Goal: Task Accomplishment & Management: Manage account settings

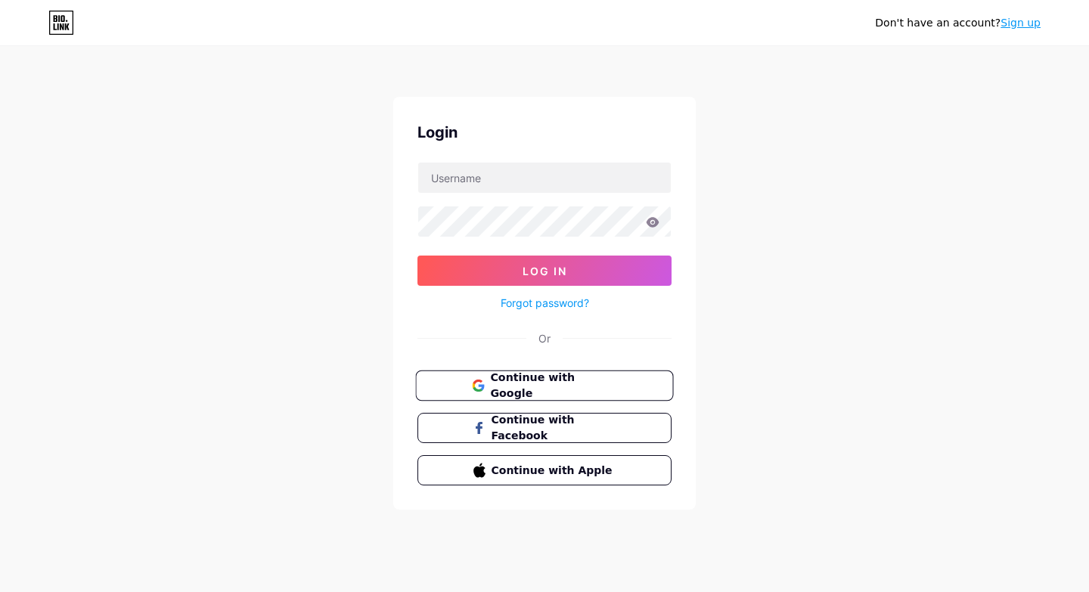
click at [463, 390] on button "Continue with Google" at bounding box center [544, 386] width 258 height 31
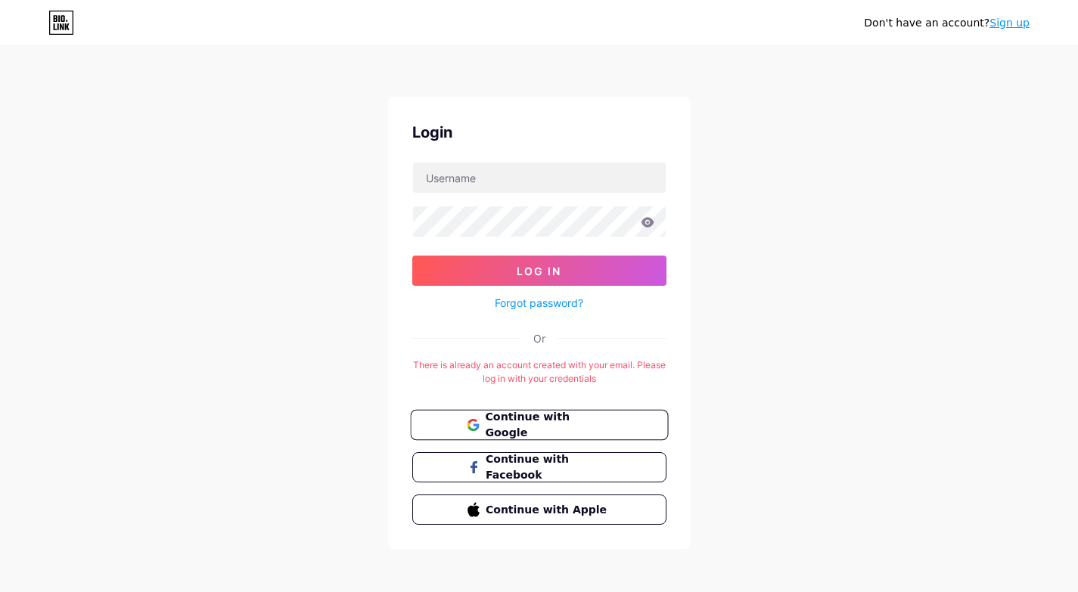
click at [545, 420] on span "Continue with Google" at bounding box center [548, 425] width 126 height 33
click at [530, 188] on input "text" at bounding box center [539, 178] width 253 height 30
type input "[EMAIL_ADDRESS][DOMAIN_NAME]"
click at [412, 256] on button "Log In" at bounding box center [539, 271] width 254 height 30
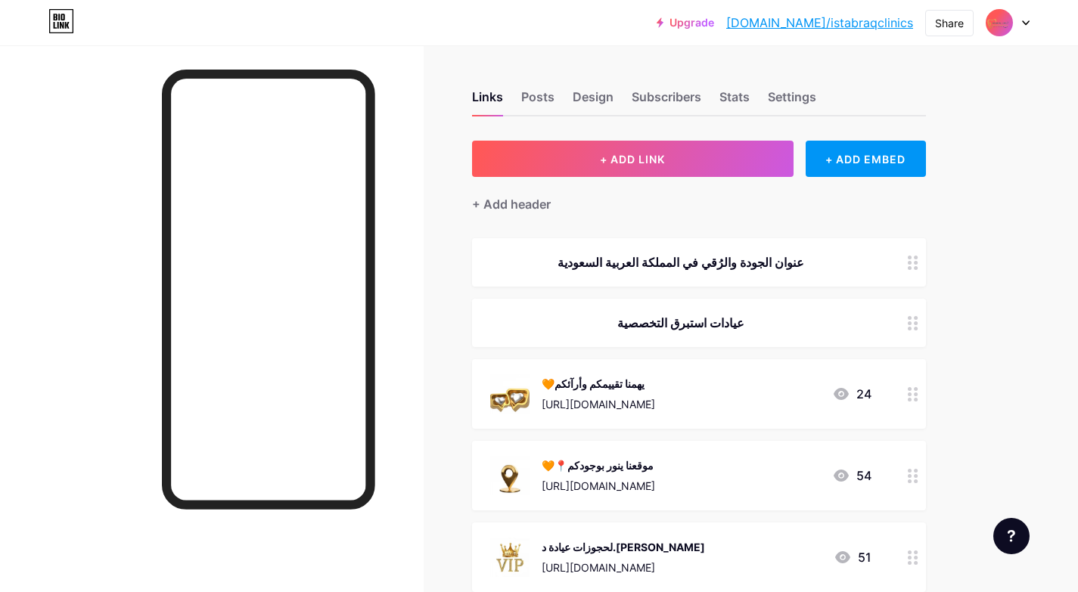
click at [784, 97] on div "Settings" at bounding box center [792, 101] width 48 height 27
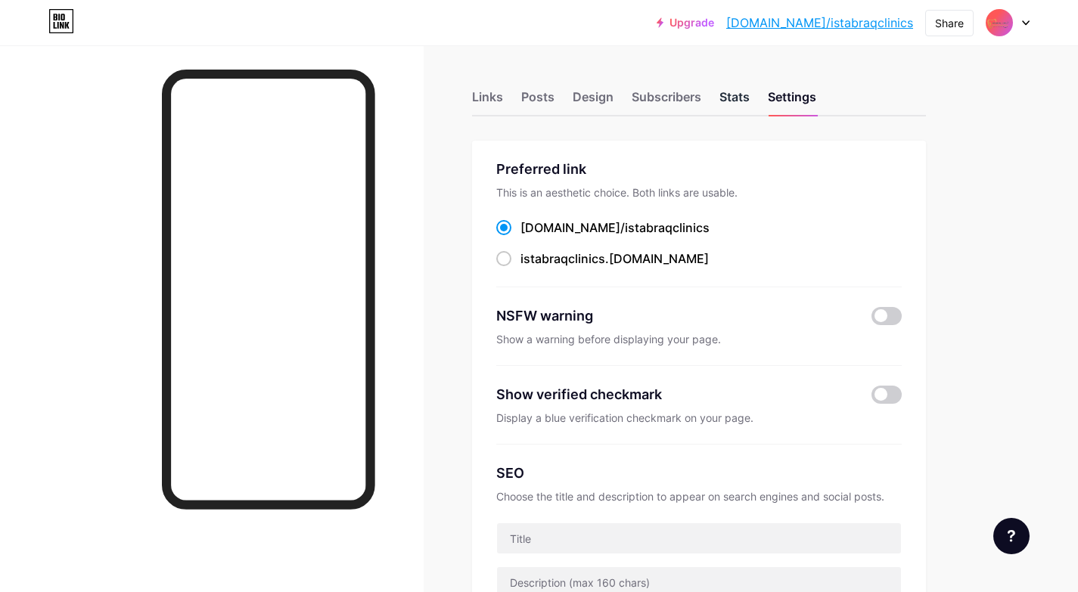
click at [744, 98] on div "Stats" at bounding box center [734, 101] width 30 height 27
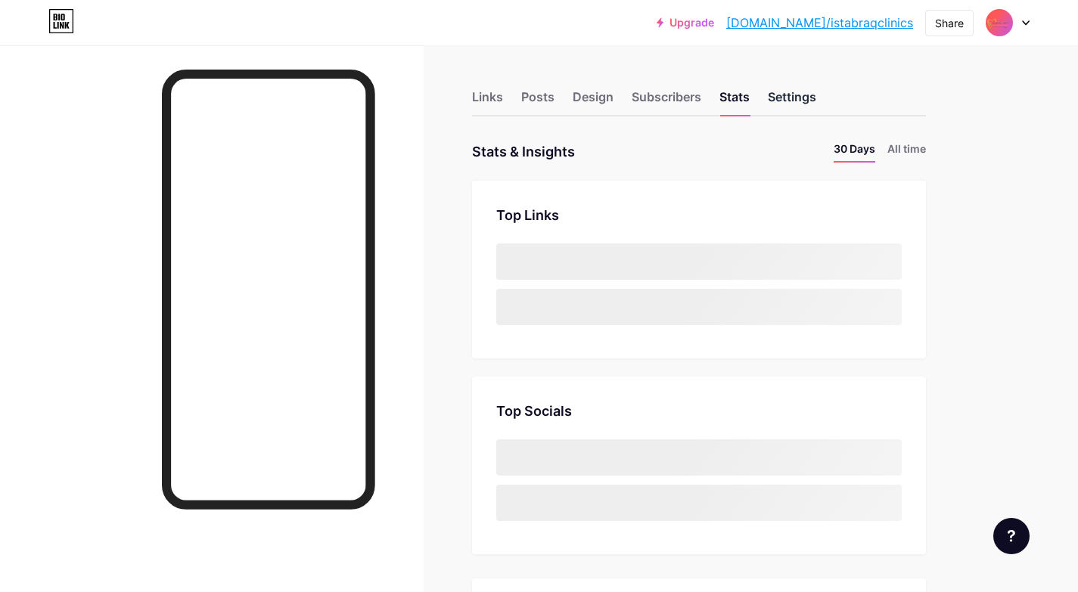
click at [797, 88] on div "Settings" at bounding box center [792, 101] width 48 height 27
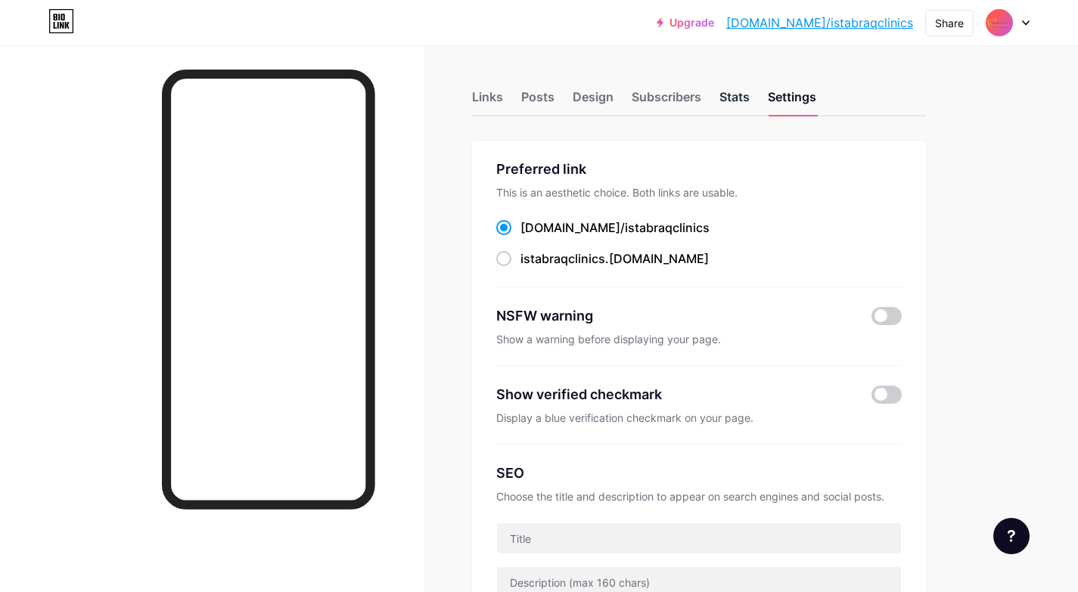
click at [738, 96] on div "Stats" at bounding box center [734, 101] width 30 height 27
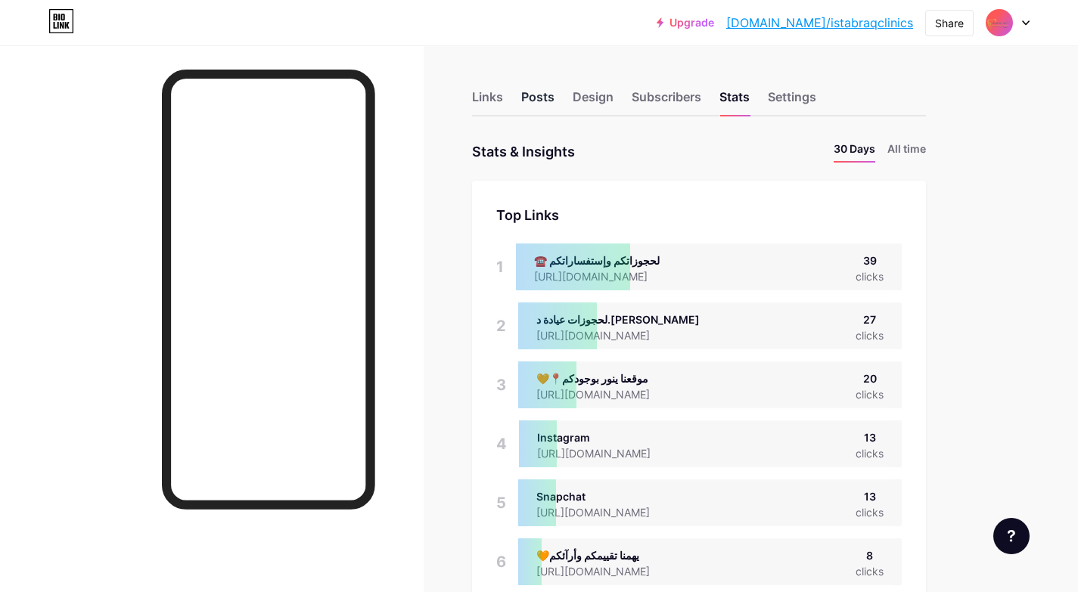
scroll to position [592, 1078]
click at [492, 93] on div "Links" at bounding box center [487, 101] width 31 height 27
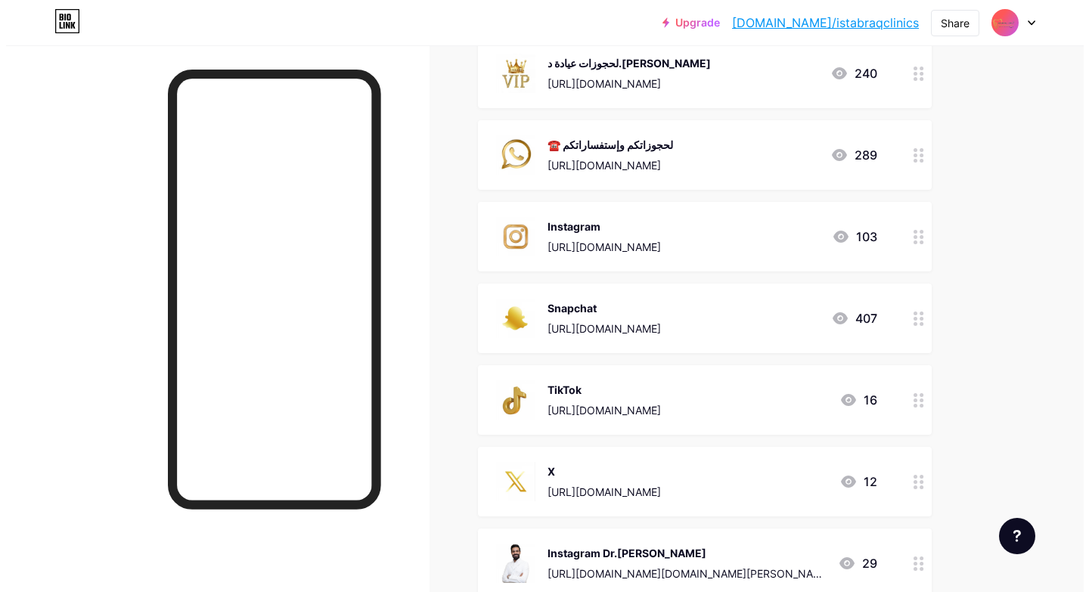
scroll to position [514, 0]
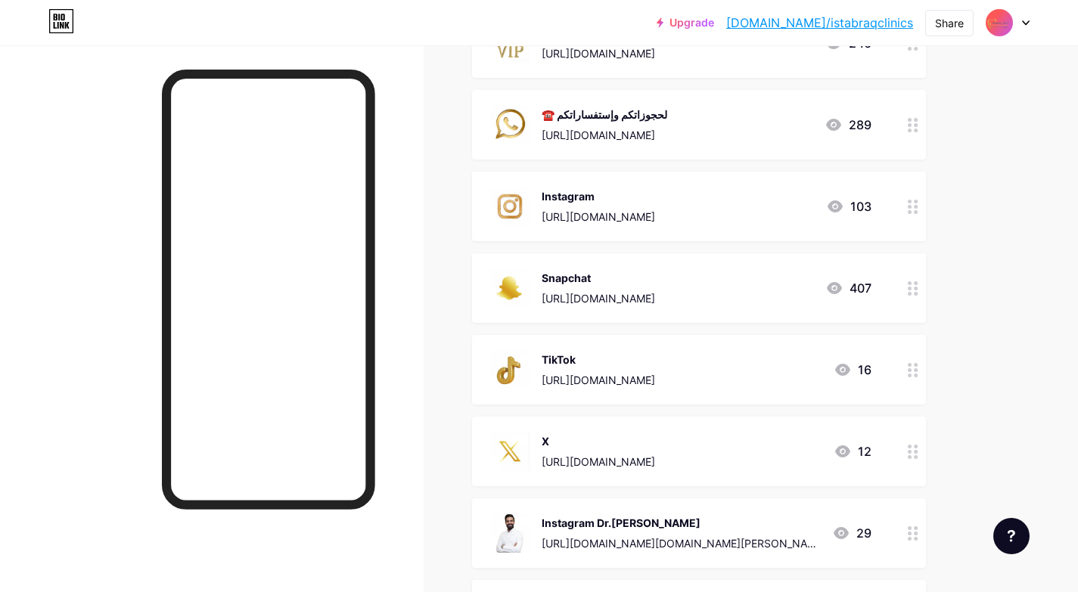
click at [655, 209] on div "https://www.instagram.com/istabraqclinics?igsh=YmRxanY2d2tqc2I2&utm_source=qr" at bounding box center [598, 217] width 113 height 16
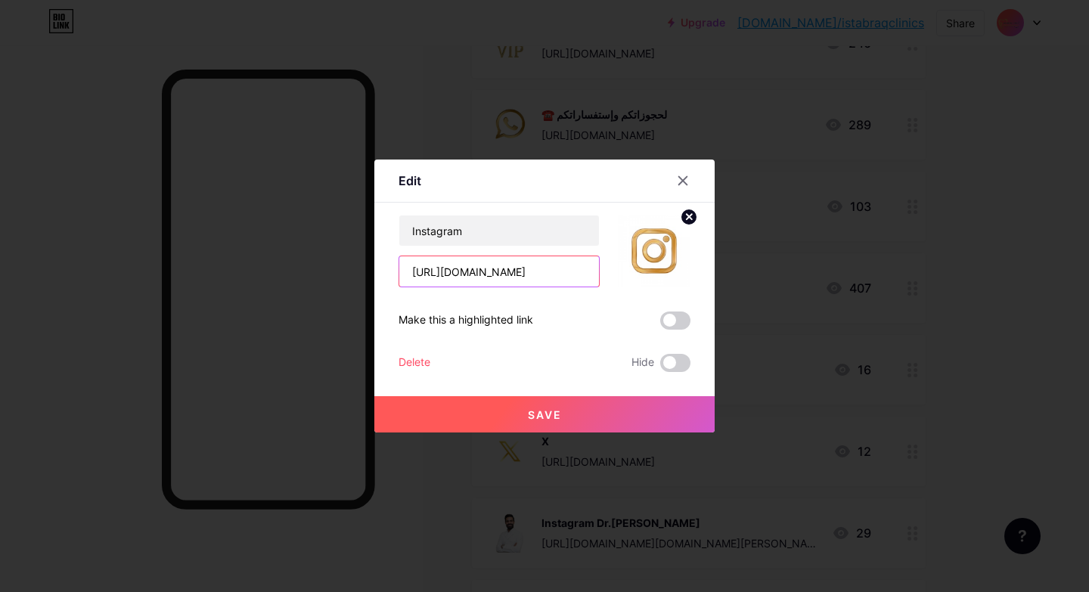
click at [523, 279] on input "https://www.instagram.com/istabraqclinics?igsh=YmRxanY2d2tqc2I2&utm_source=qr" at bounding box center [499, 271] width 200 height 30
paste input "e"
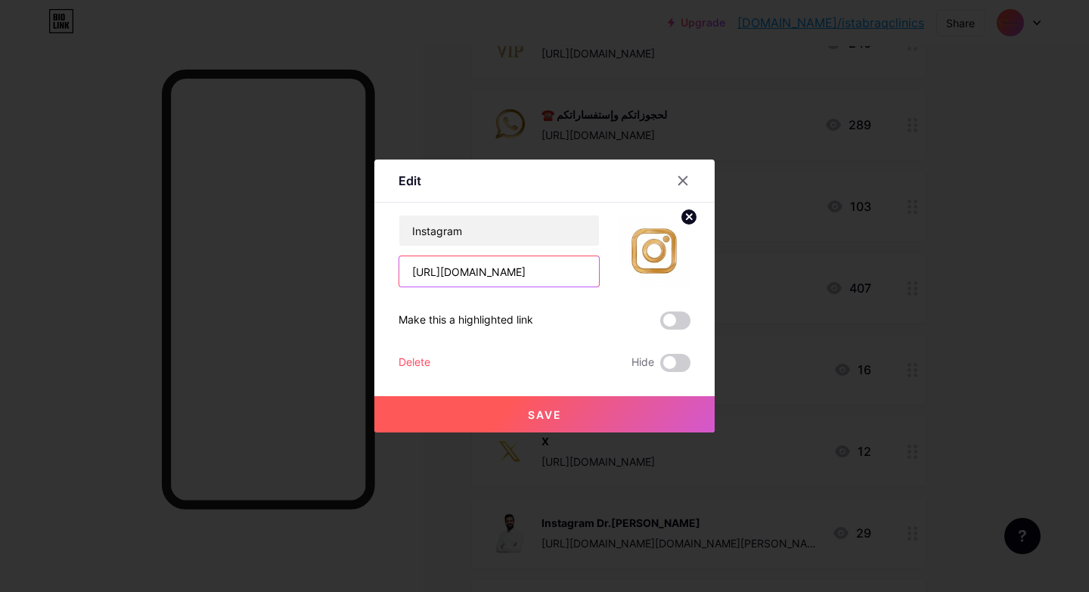
type input "https://www.instagram.com/estabraqclinics?igsh=YmRxanY2d2tqc2I2&utm_source=qr"
click at [550, 408] on span "Save" at bounding box center [545, 414] width 34 height 13
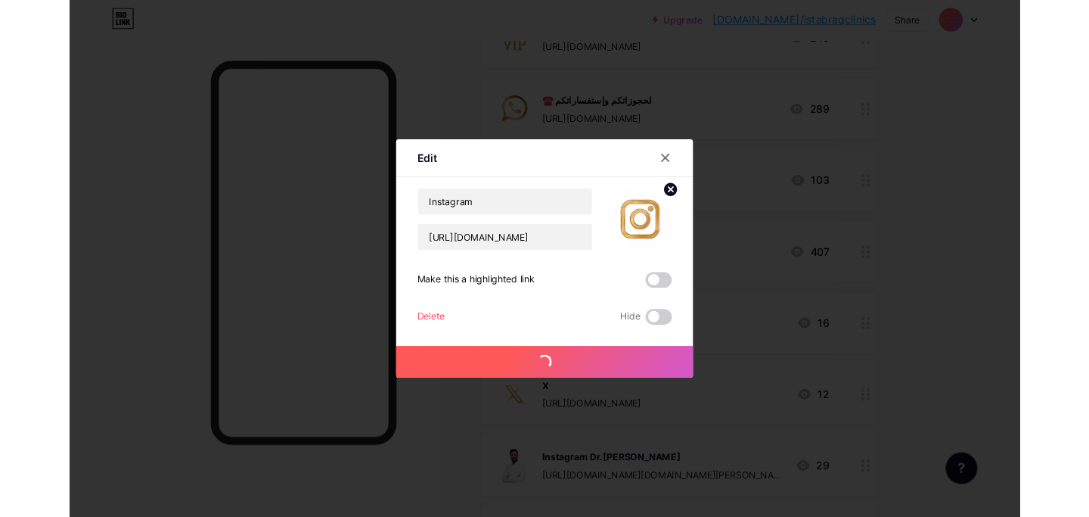
scroll to position [0, 0]
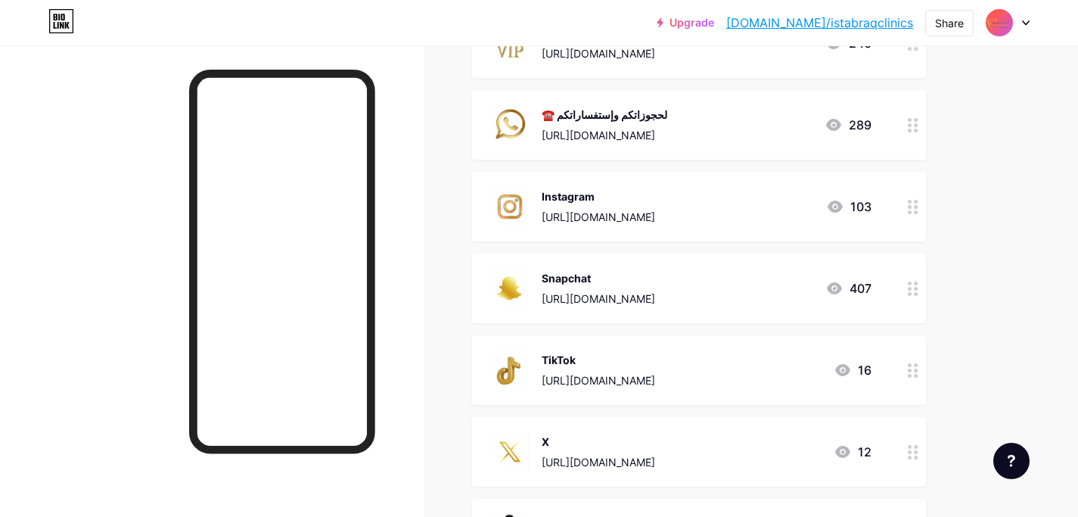
click at [634, 384] on div "https://www.tiktok.com/@istabraqclinics?_t=ZS-8uWwhkejbp1&_r=1" at bounding box center [598, 380] width 113 height 16
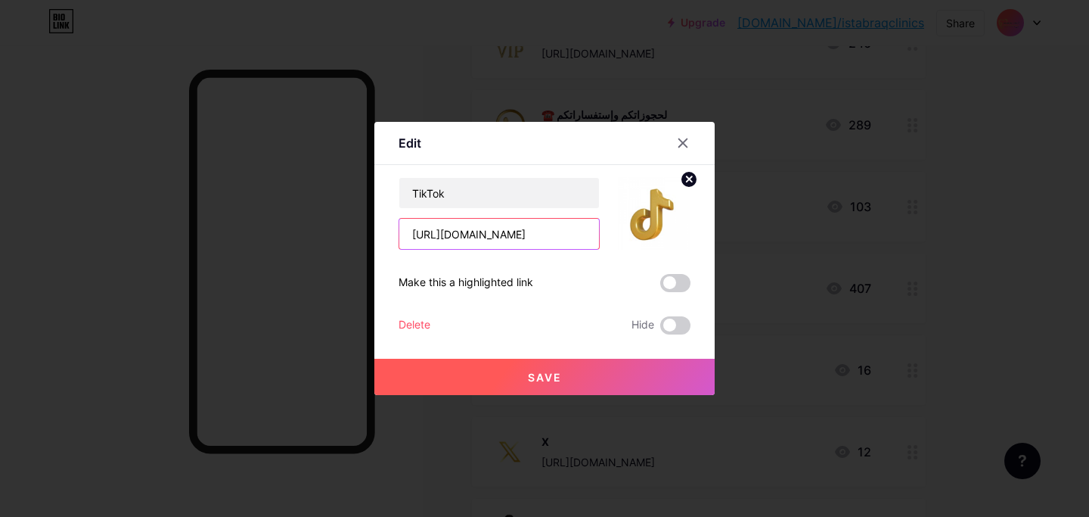
click at [567, 236] on input "https://www.tiktok.com/@istabraqclinics?_t=ZS-8uWwhkejbp1&_r=1" at bounding box center [499, 234] width 200 height 30
paste input "estabraqclinics?_t=ZS-8zaQP5cDZC6"
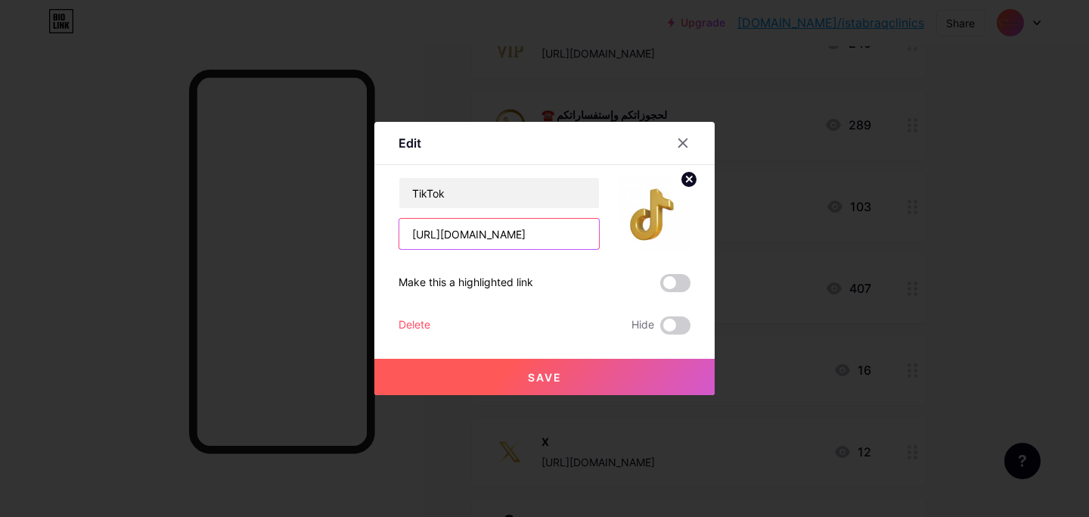
type input "https://www.tiktok.com/@estabraqclinics?_t=ZS-8zaQP5cDZC6&_r=1"
click at [558, 373] on span "Save" at bounding box center [545, 377] width 34 height 13
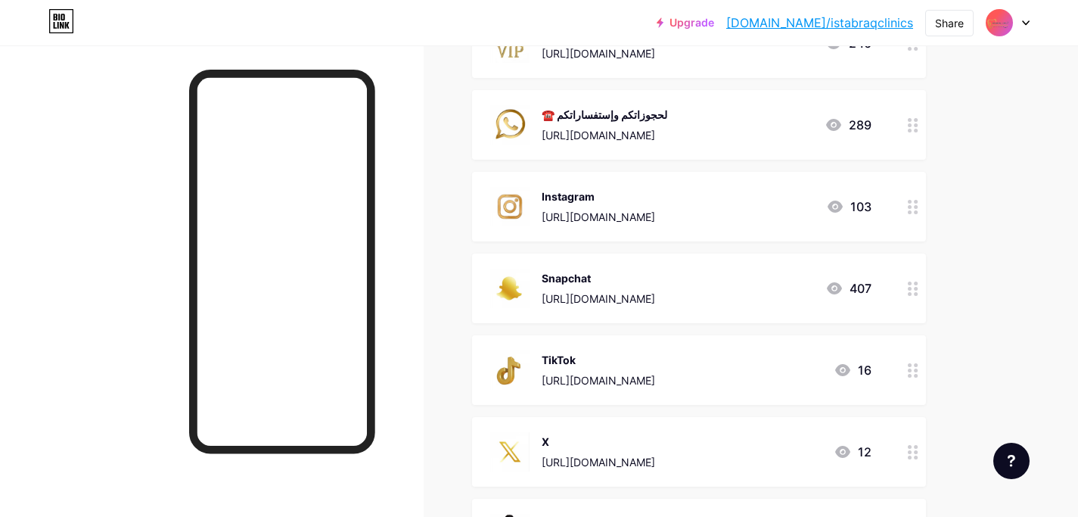
click at [655, 454] on div "https://x.com/istabraqclinics?s=21" at bounding box center [598, 462] width 113 height 16
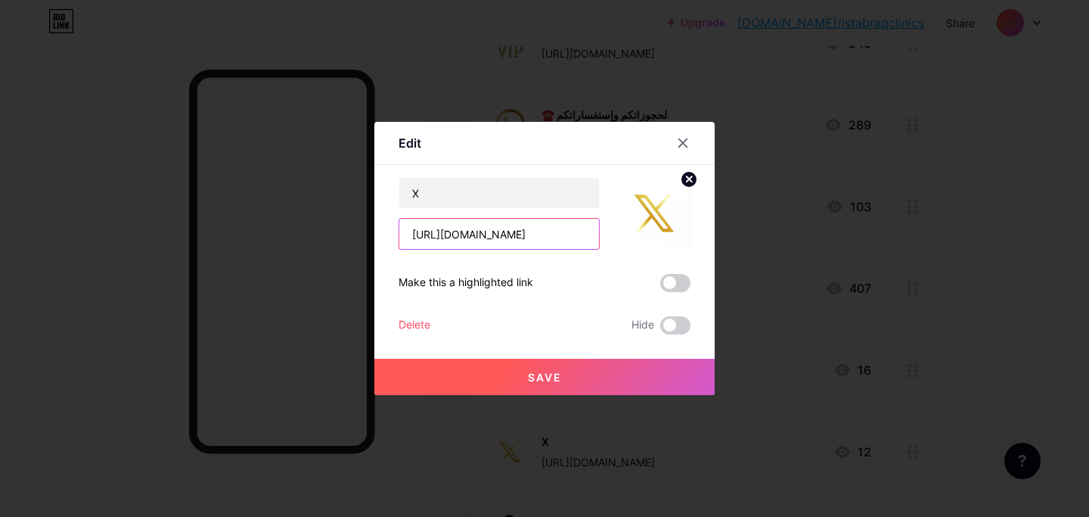
click at [523, 232] on input "https://x.com/istabraqclinics?s=21" at bounding box center [499, 234] width 200 height 30
paste input "e"
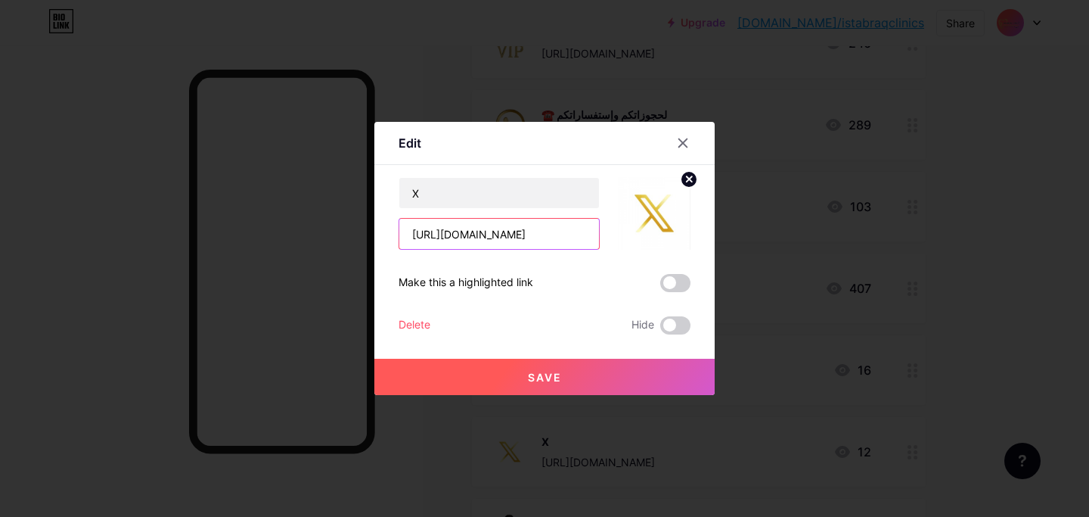
type input "https://x.com/estabraqclinics?s=21"
click at [549, 374] on span "Save" at bounding box center [545, 377] width 34 height 13
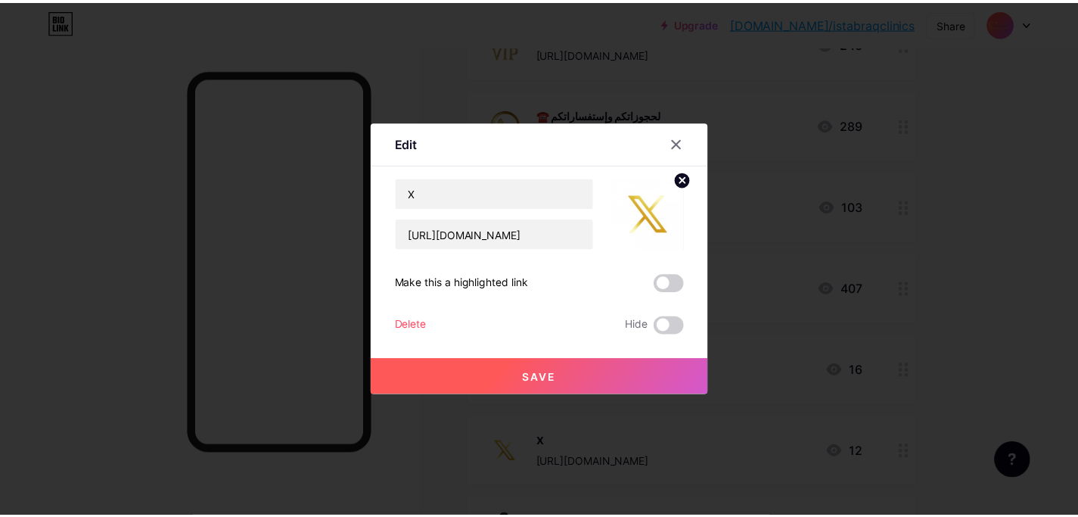
scroll to position [0, 0]
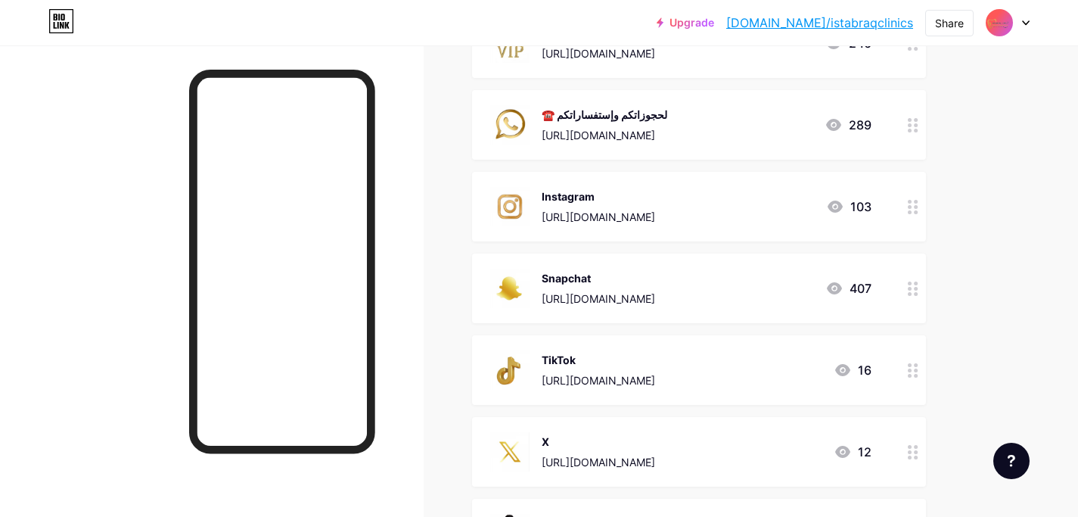
click at [970, 147] on div "Links Posts Design Subscribers Stats Settings + ADD LINK + ADD EMBED + Add head…" at bounding box center [494, 219] width 989 height 1377
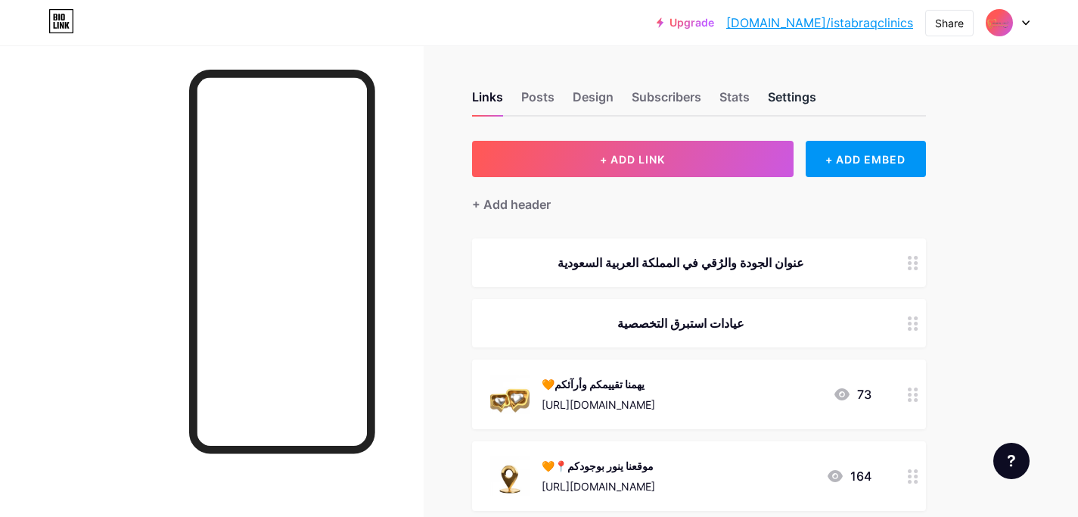
click at [777, 99] on div "Settings" at bounding box center [792, 101] width 48 height 27
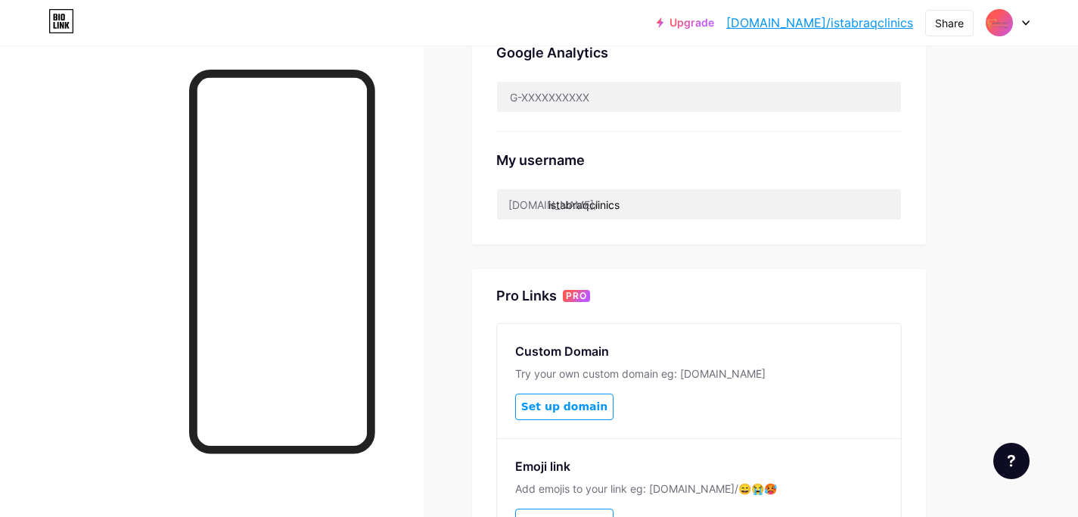
scroll to position [605, 0]
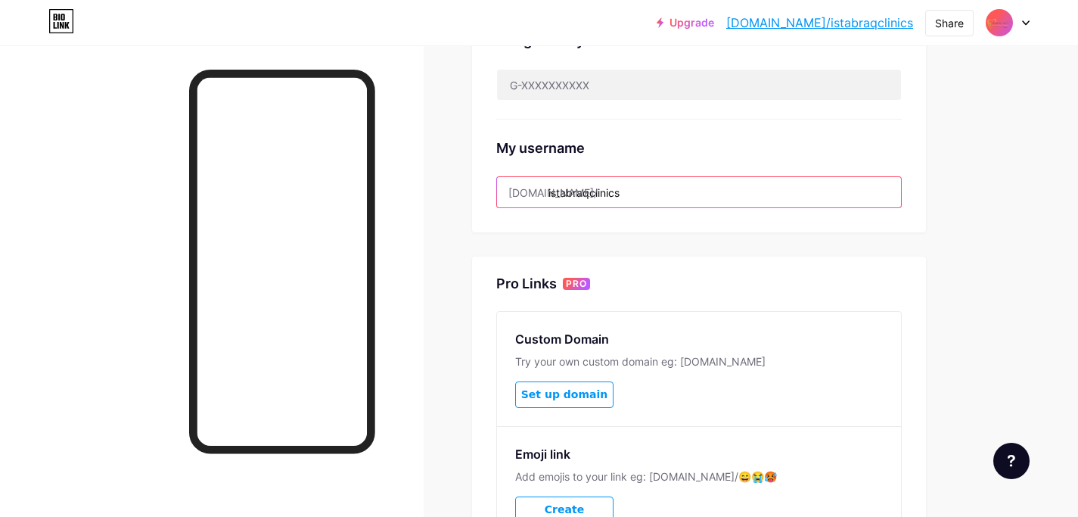
click at [552, 187] on input "istabraqclinics" at bounding box center [699, 192] width 404 height 30
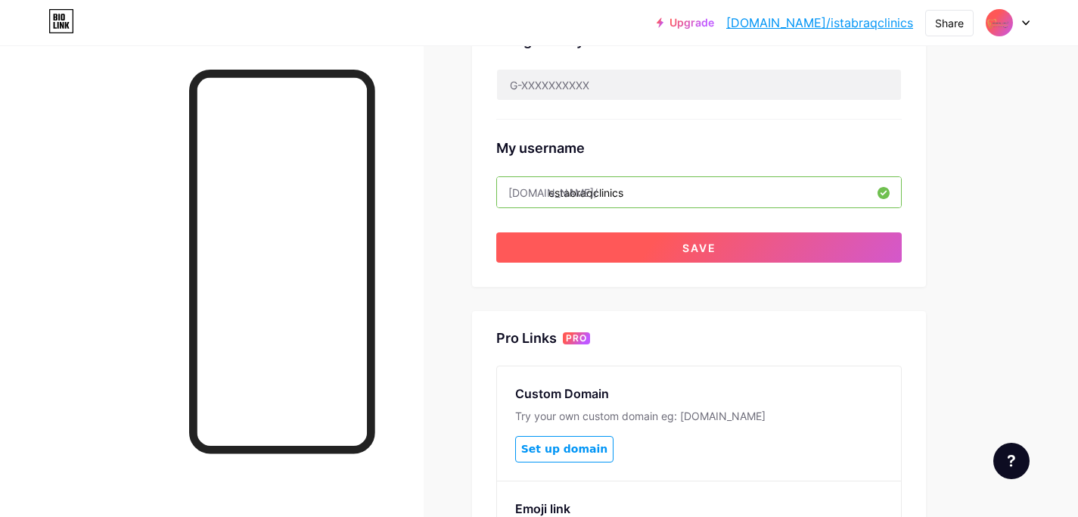
type input "estabraqclinics"
click at [688, 245] on span "Save" at bounding box center [699, 247] width 34 height 13
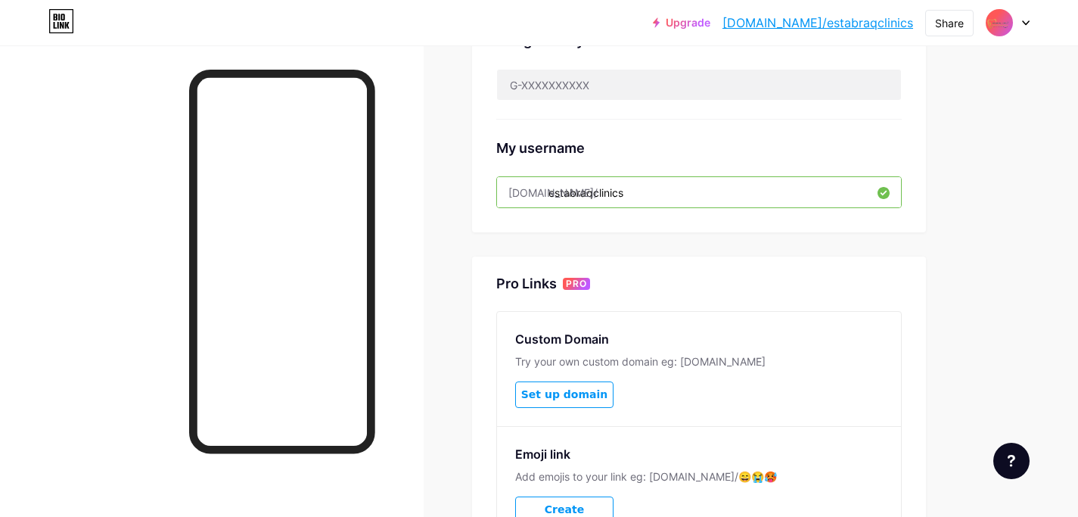
click at [992, 221] on div "Upgrade bio.link/estabr... bio.link/estabraqclinics Share Switch accounts Estab…" at bounding box center [539, 32] width 1078 height 1275
click at [1024, 245] on div "Upgrade bio.link/estabr... bio.link/estabraqclinics Share Switch accounts Estab…" at bounding box center [539, 32] width 1078 height 1275
click at [856, 26] on link "bio.link/estabraqclinics" at bounding box center [817, 23] width 191 height 18
click at [940, 30] on div "Share" at bounding box center [949, 23] width 29 height 16
click at [925, 92] on div "Copy link" at bounding box center [859, 78] width 225 height 36
